Goal: Task Accomplishment & Management: Use online tool/utility

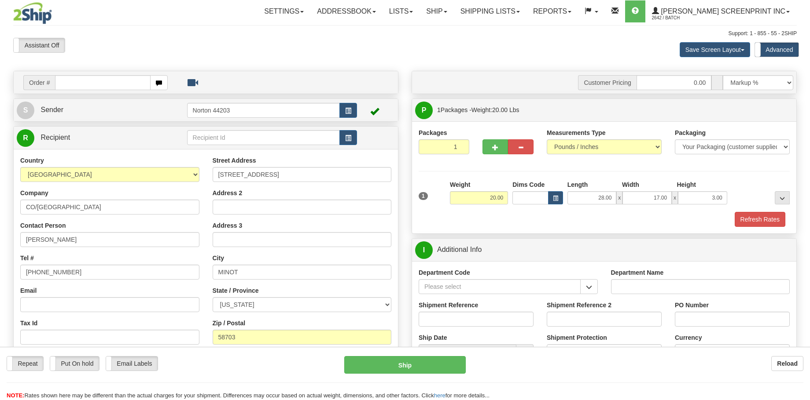
select select "ND"
click at [453, 13] on link "Ship" at bounding box center [436, 11] width 34 height 22
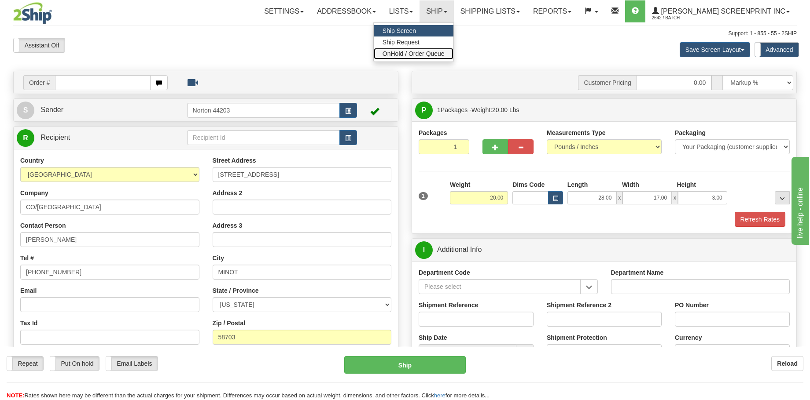
click at [444, 55] on span "OnHold / Order Queue" at bounding box center [413, 53] width 62 height 7
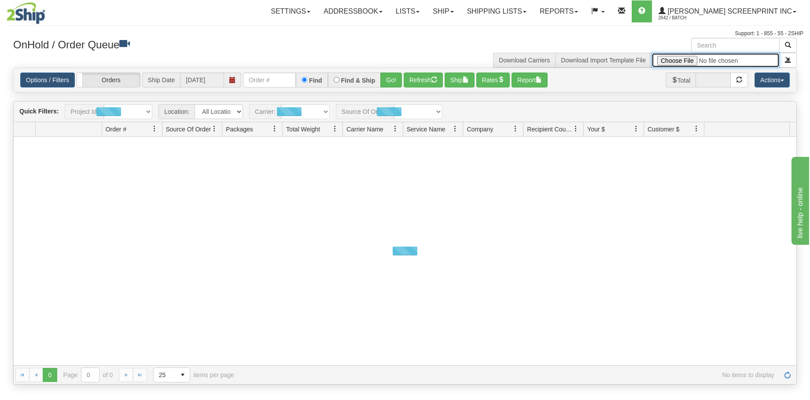
click at [688, 57] on input "file" at bounding box center [715, 60] width 128 height 15
type input "C:\fakepath\GULF 2509-019 CREDIT CARD BROCHURES FOR 2SHIP.xlsx"
click at [785, 64] on button "submit" at bounding box center [788, 60] width 18 height 15
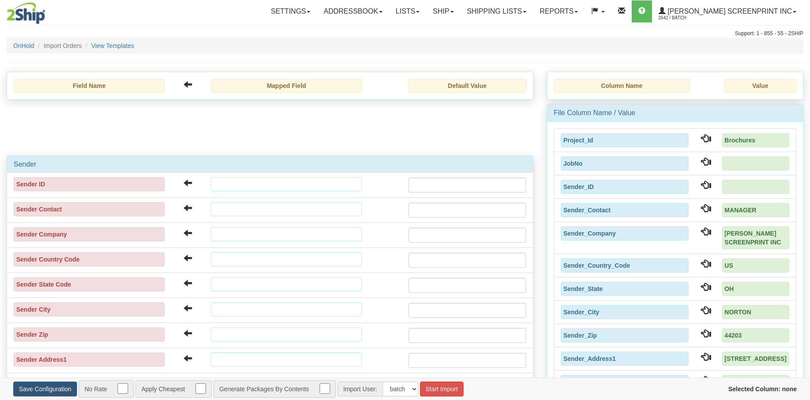
type input "[DATE]"
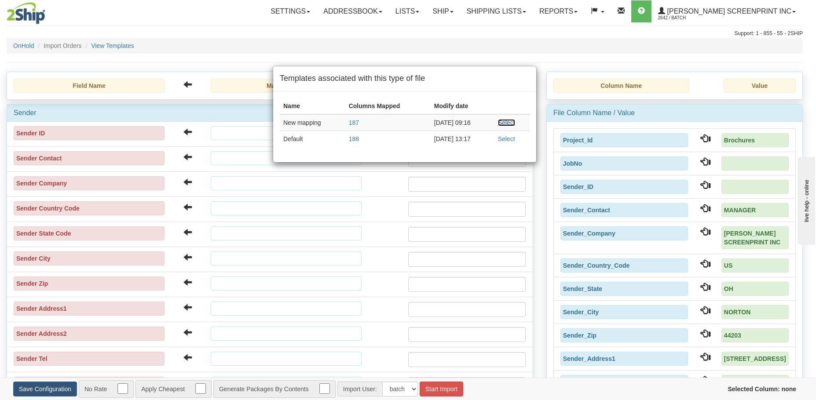
drag, startPoint x: 511, startPoint y: 122, endPoint x: 483, endPoint y: 222, distance: 103.5
click at [511, 122] on link "Select" at bounding box center [506, 122] width 17 height 7
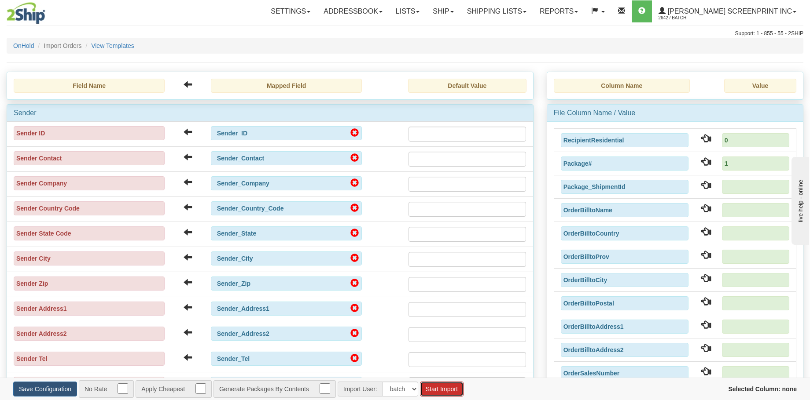
click at [428, 382] on button "Start Import" at bounding box center [442, 389] width 44 height 15
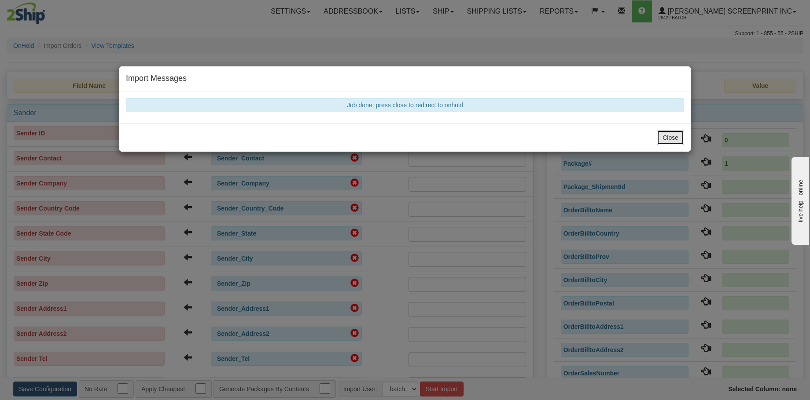
click at [663, 139] on button "Close" at bounding box center [669, 137] width 27 height 15
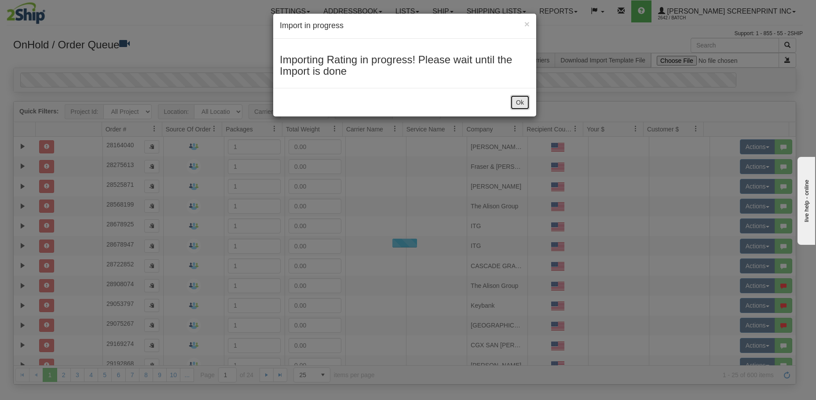
click at [516, 104] on button "Ok" at bounding box center [519, 102] width 19 height 15
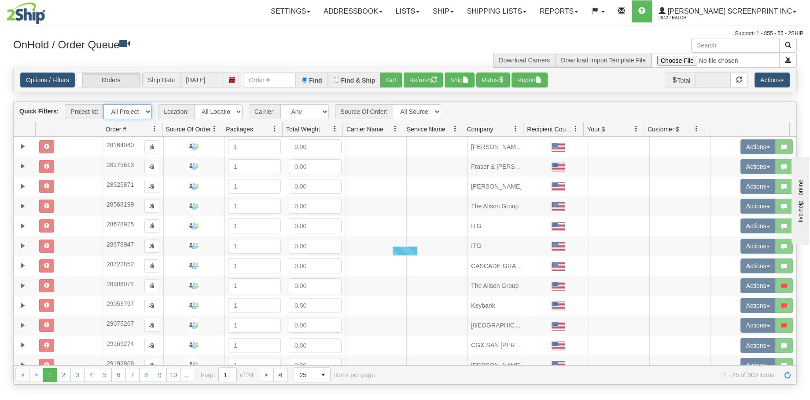
click at [149, 114] on select "All Projects Brochures Imagine ShipRequests [DATE] ShipRequests [DATE] ShipRequ…" at bounding box center [127, 111] width 48 height 15
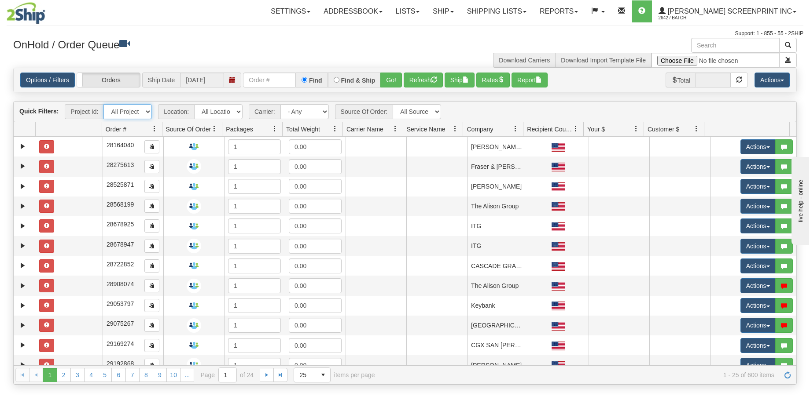
select select "Brochures"
click at [103, 104] on select "All Projects Brochures Imagine ShipRequests [DATE] ShipRequests [DATE] ShipRequ…" at bounding box center [127, 111] width 48 height 15
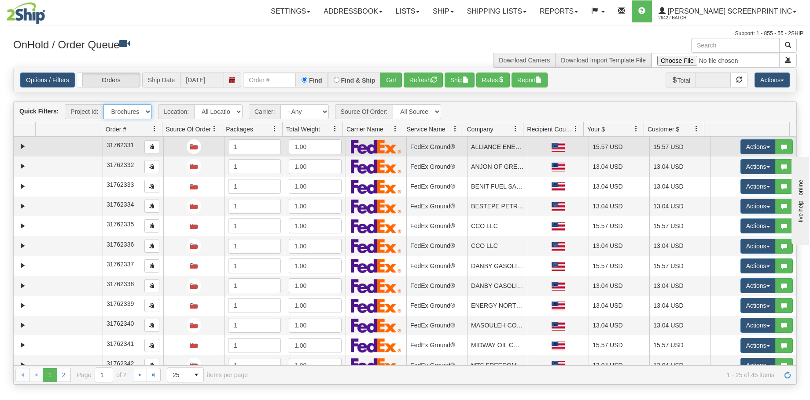
click at [64, 143] on td at bounding box center [69, 147] width 67 height 20
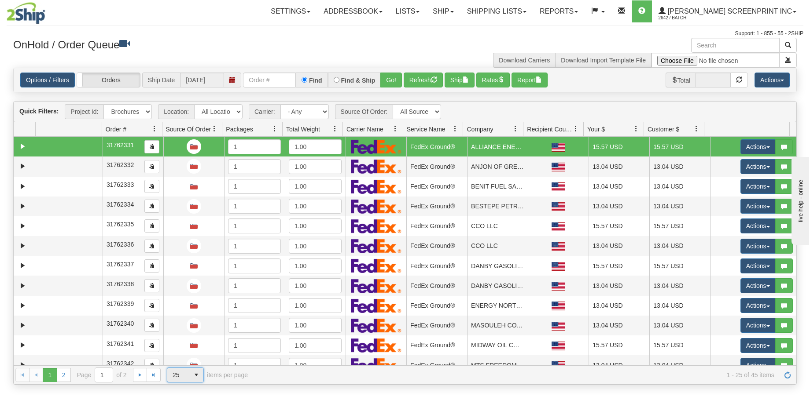
click at [198, 374] on span "select" at bounding box center [196, 375] width 14 height 14
click at [193, 351] on li "50" at bounding box center [185, 349] width 36 height 12
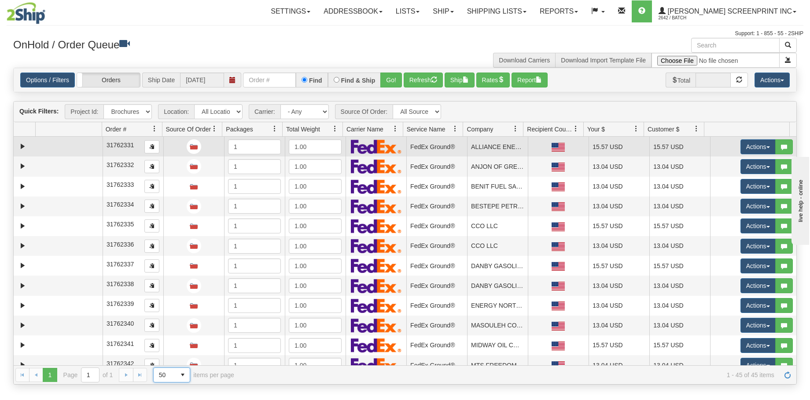
click at [56, 154] on td at bounding box center [69, 147] width 67 height 20
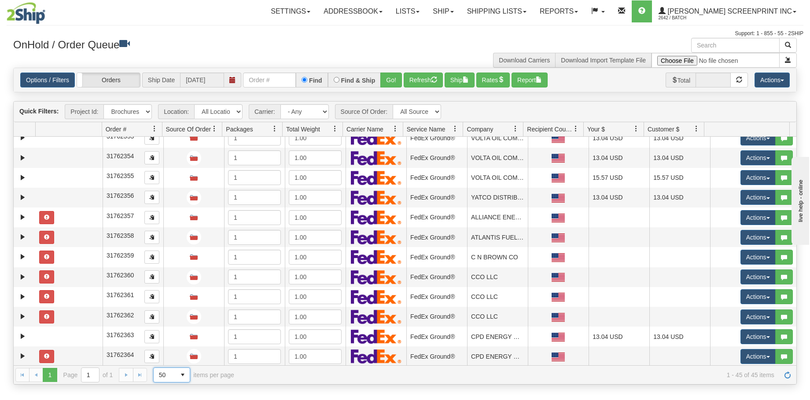
scroll to position [484, 0]
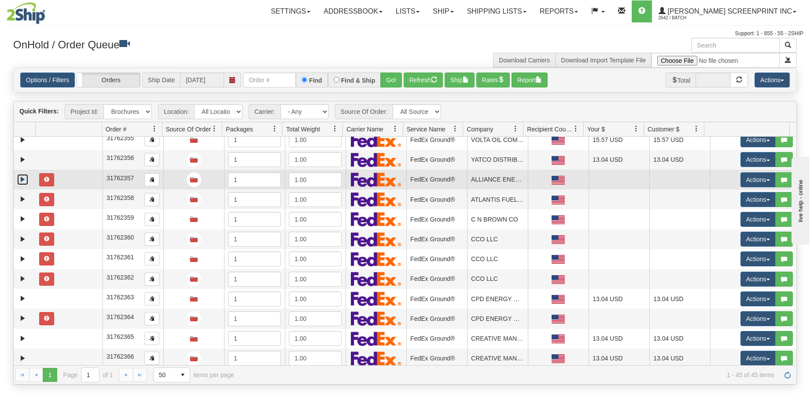
click at [22, 179] on link "Expand" at bounding box center [22, 179] width 11 height 11
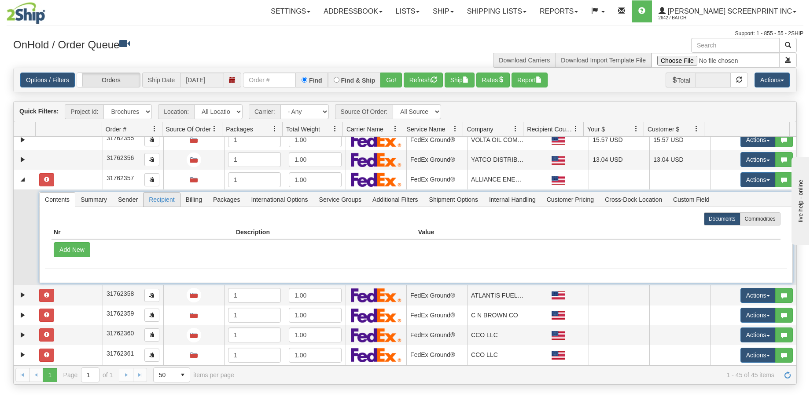
click at [177, 197] on span "Recipient" at bounding box center [161, 200] width 36 height 14
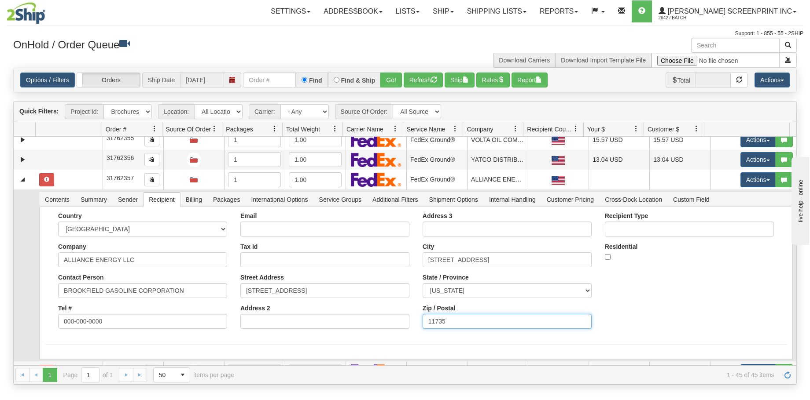
click at [393, 322] on div "Country [GEOGRAPHIC_DATA] [GEOGRAPHIC_DATA] [GEOGRAPHIC_DATA] [GEOGRAPHIC_DATA]…" at bounding box center [416, 274] width 742 height 123
drag, startPoint x: 502, startPoint y: 254, endPoint x: 410, endPoint y: 257, distance: 91.6
click at [410, 257] on div "Country [GEOGRAPHIC_DATA] [GEOGRAPHIC_DATA] [GEOGRAPHIC_DATA] [GEOGRAPHIC_DATA]…" at bounding box center [416, 274] width 742 height 123
type input "BROOKFIELD"
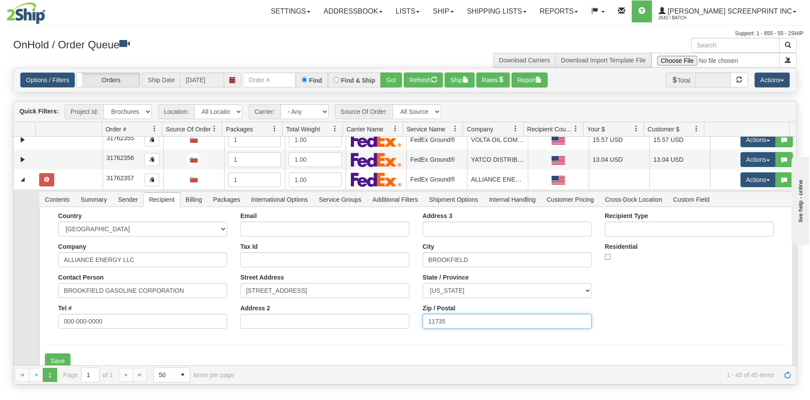
drag, startPoint x: 452, startPoint y: 323, endPoint x: 416, endPoint y: 322, distance: 36.1
click at [416, 322] on div "Address 3 [GEOGRAPHIC_DATA] State / Province [US_STATE] [US_STATE] [US_STATE] […" at bounding box center [507, 274] width 182 height 123
type input "06804"
click at [64, 358] on button "Save" at bounding box center [58, 361] width 26 height 15
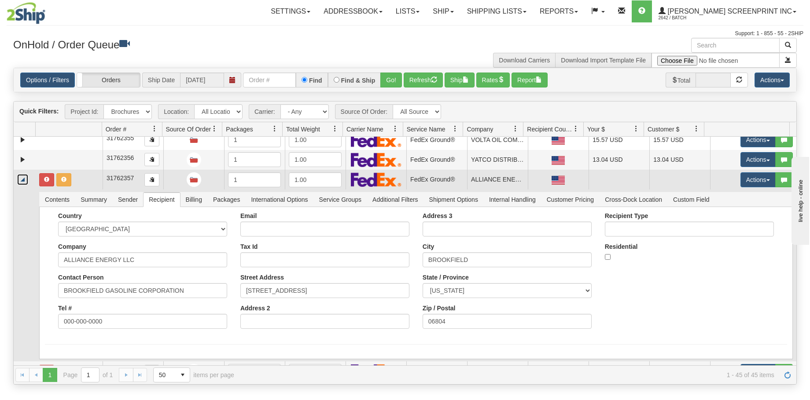
click at [24, 183] on link "Collapse" at bounding box center [22, 179] width 11 height 11
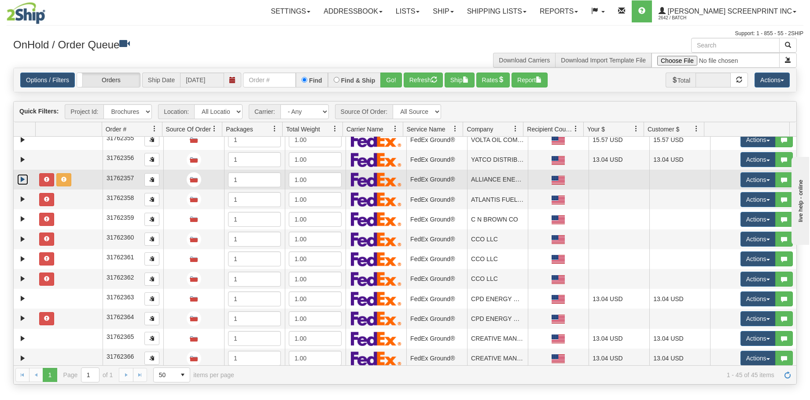
click at [101, 176] on td at bounding box center [69, 180] width 67 height 20
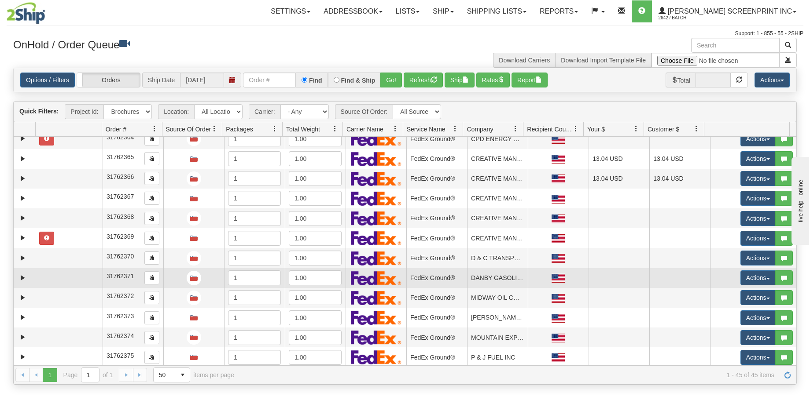
scroll to position [666, 0]
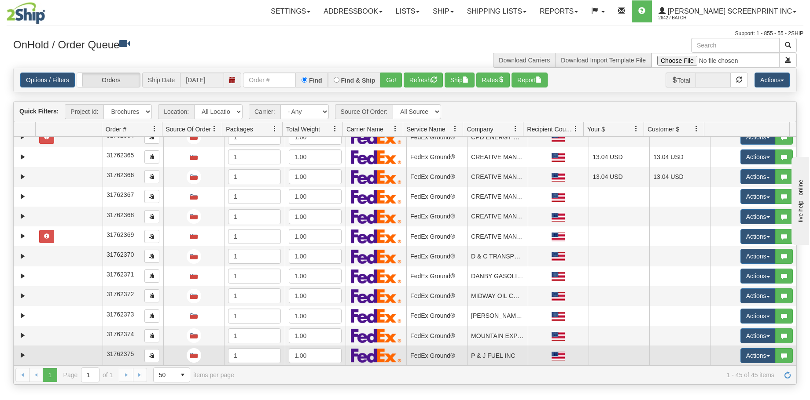
click at [41, 351] on td at bounding box center [69, 356] width 67 height 20
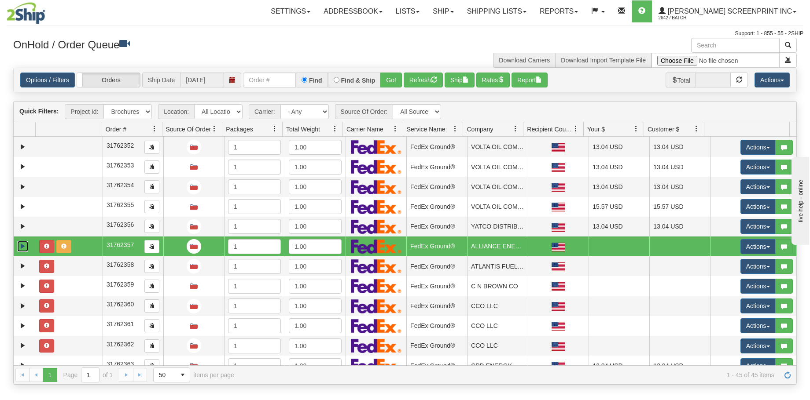
scroll to position [446, 0]
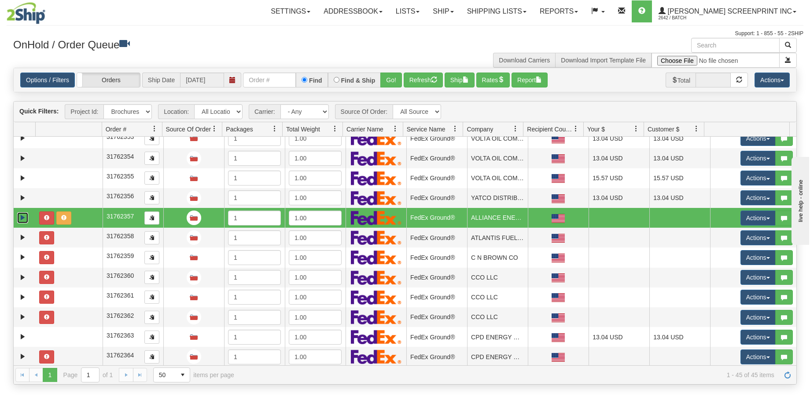
click at [73, 213] on td at bounding box center [69, 218] width 67 height 20
click at [83, 220] on td at bounding box center [69, 218] width 67 height 20
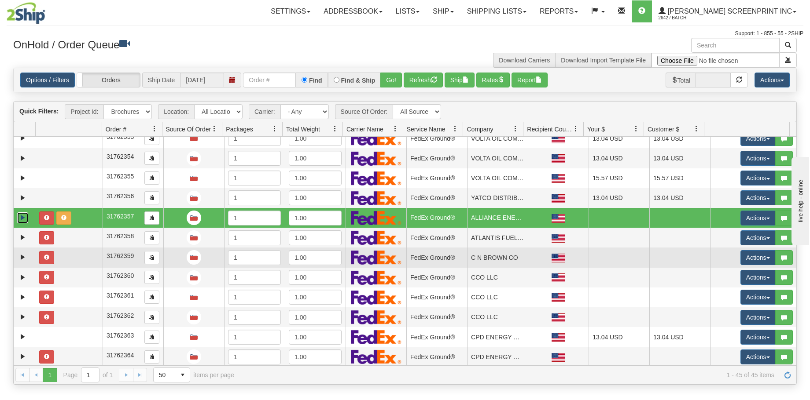
click at [83, 249] on td at bounding box center [69, 258] width 67 height 20
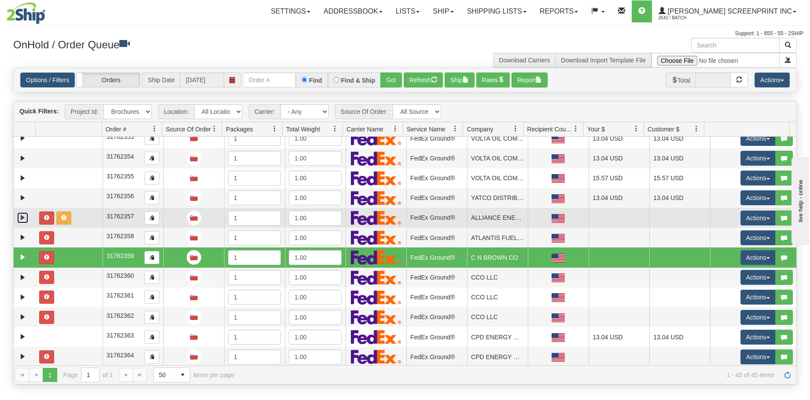
click at [84, 218] on td at bounding box center [69, 218] width 67 height 20
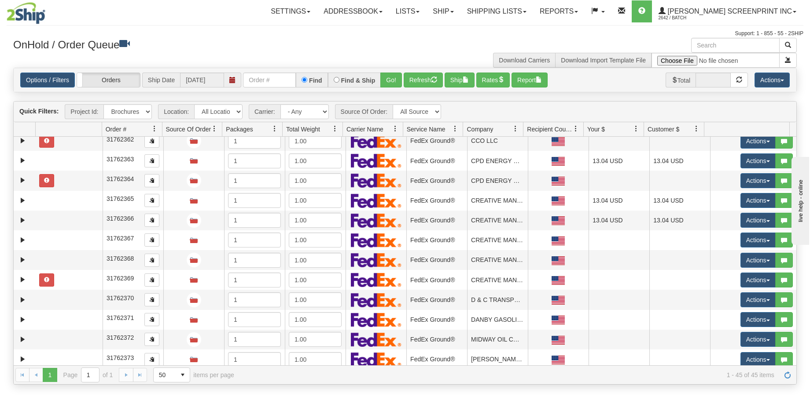
scroll to position [666, 0]
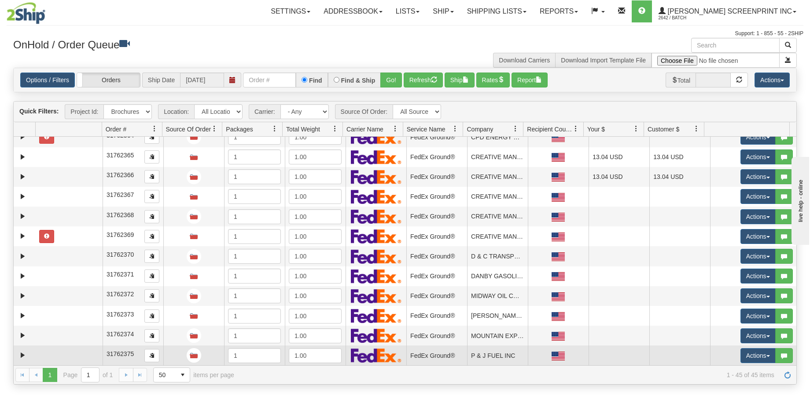
click at [84, 359] on td at bounding box center [69, 356] width 67 height 20
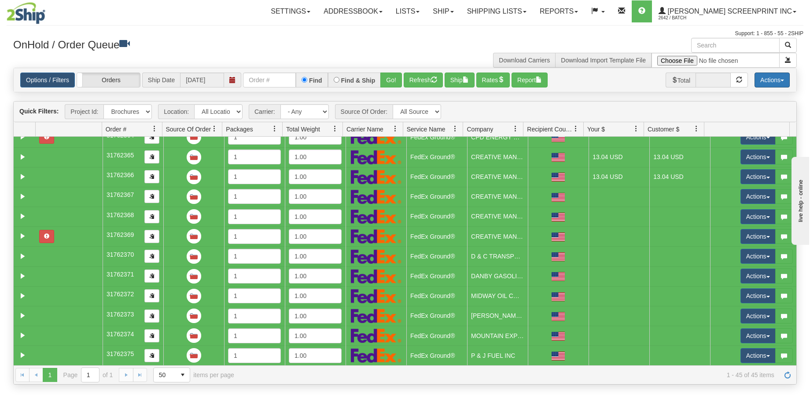
click at [763, 82] on button "Actions" at bounding box center [771, 80] width 35 height 15
click at [742, 149] on link "Delete Selected" at bounding box center [752, 150] width 74 height 11
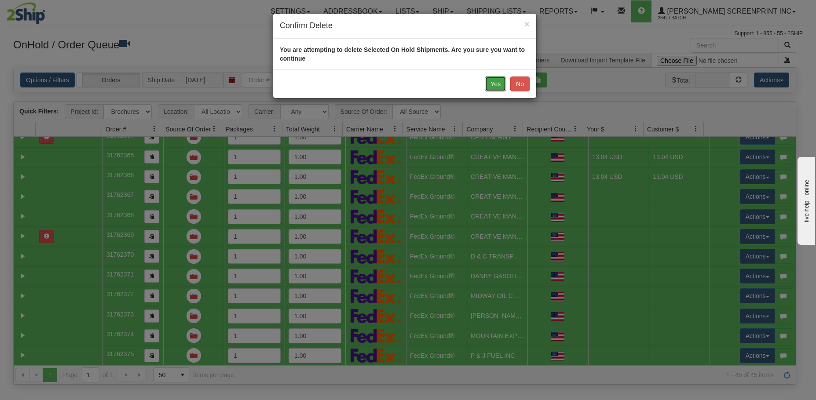
click at [491, 86] on button "Yes" at bounding box center [496, 84] width 22 height 15
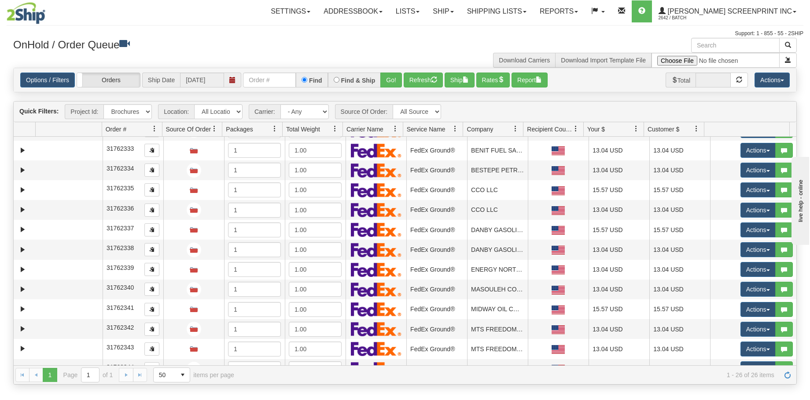
scroll to position [0, 0]
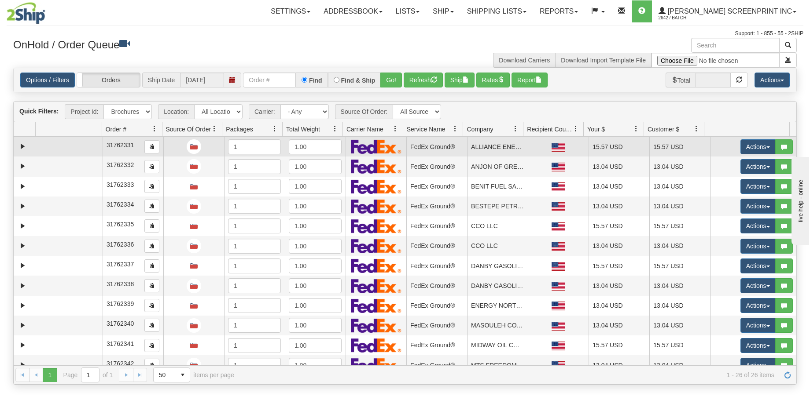
click at [81, 144] on td at bounding box center [69, 147] width 67 height 20
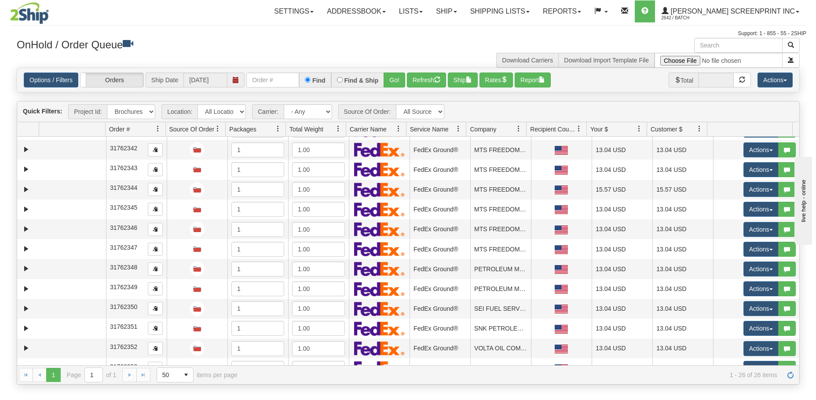
scroll to position [288, 0]
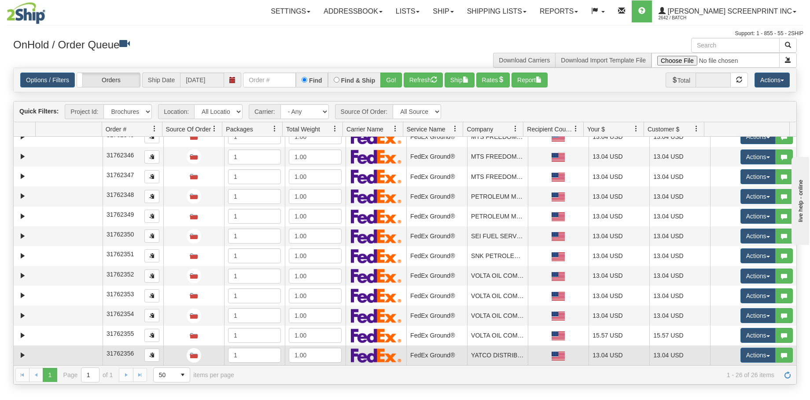
click at [90, 354] on td at bounding box center [69, 356] width 67 height 20
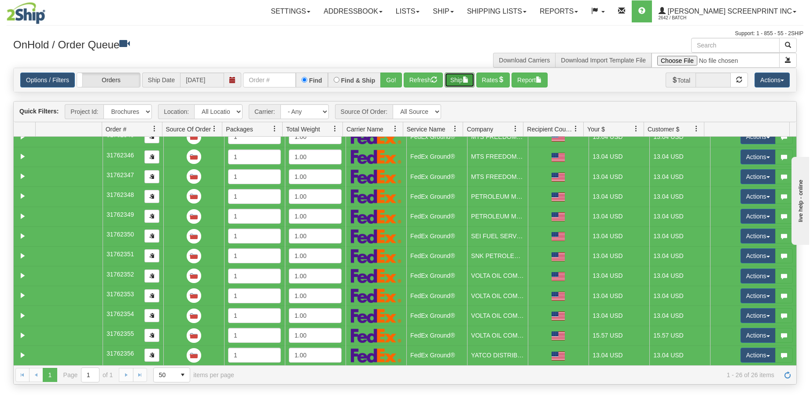
click at [460, 75] on button "Ship" at bounding box center [459, 80] width 30 height 15
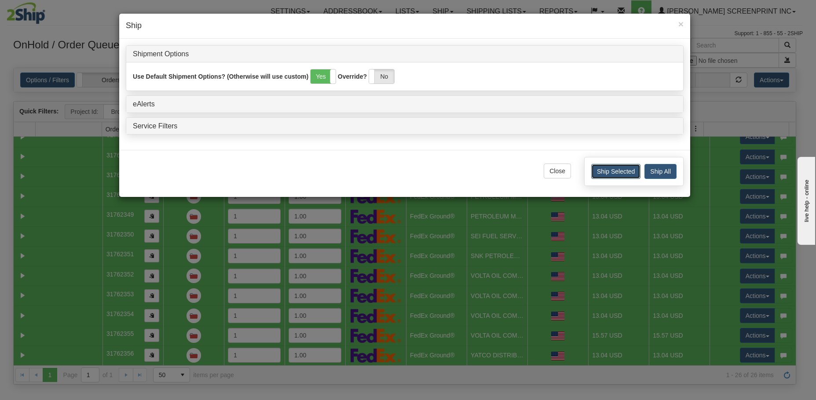
click at [605, 171] on button "Ship Selected" at bounding box center [615, 171] width 49 height 15
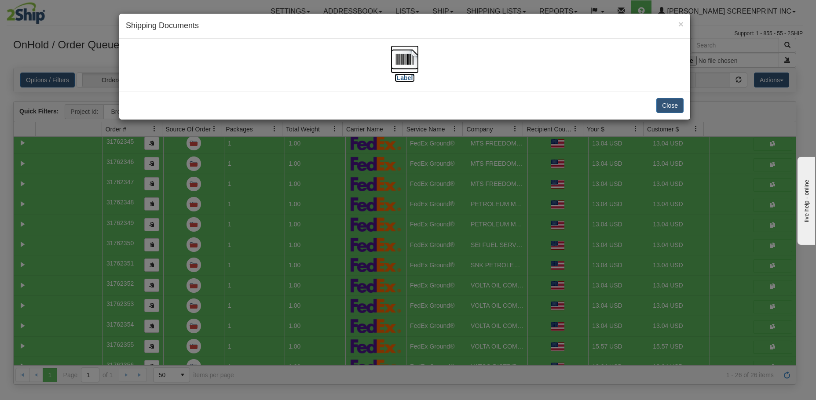
click at [405, 60] on img at bounding box center [405, 59] width 28 height 28
